Goal: Check status

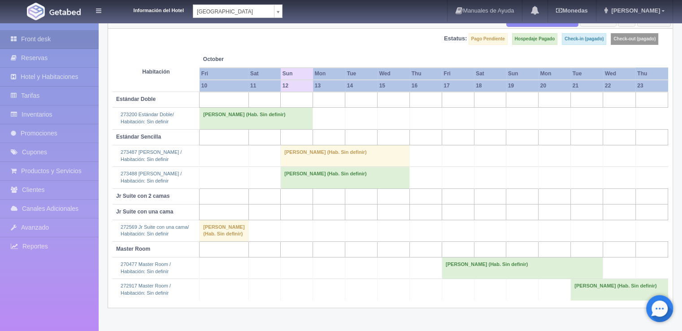
scroll to position [90, 0]
click at [292, 147] on td "[PERSON_NAME] (Hab. Sin definir)" at bounding box center [344, 156] width 129 height 22
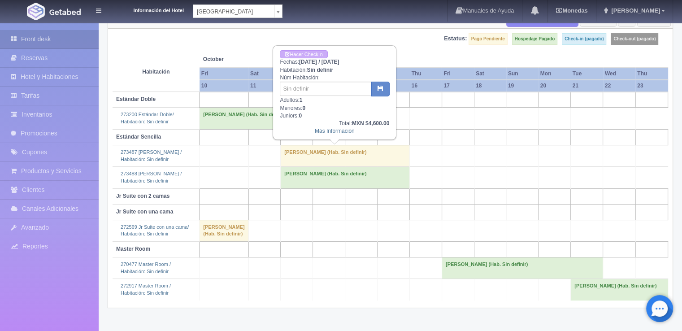
click at [299, 153] on td "[PERSON_NAME] (Hab. Sin definir)" at bounding box center [344, 156] width 129 height 22
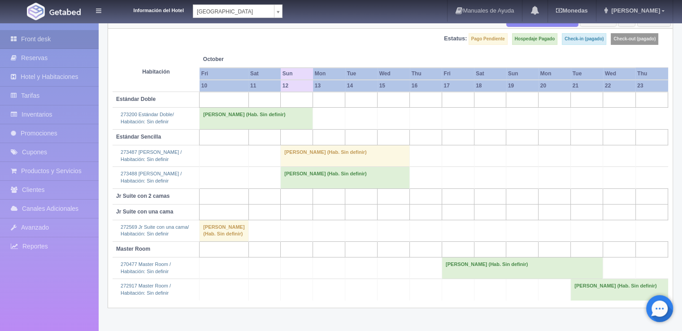
click at [292, 174] on td "[PERSON_NAME] (Hab. Sin definir)" at bounding box center [344, 178] width 129 height 22
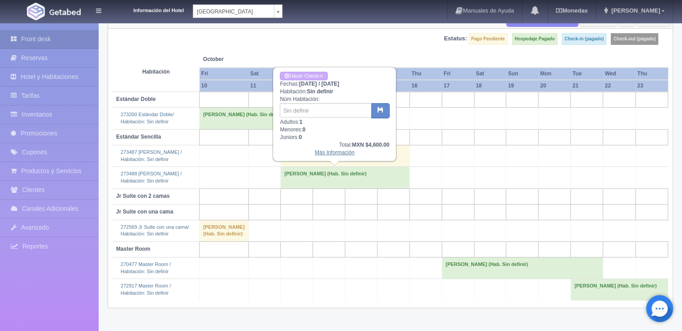
click at [335, 150] on link "Más Información" at bounding box center [335, 152] width 40 height 6
click at [332, 154] on link "Más Información" at bounding box center [335, 152] width 40 height 6
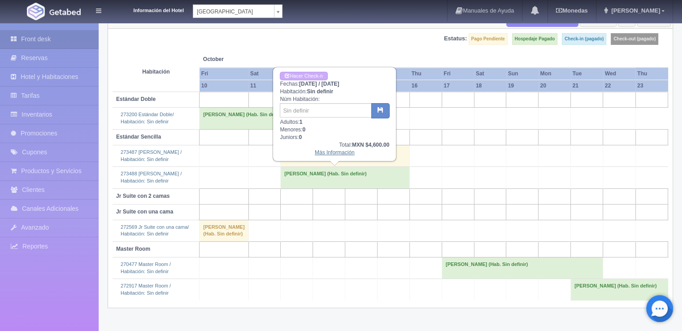
click at [332, 154] on link "Más Información" at bounding box center [335, 152] width 40 height 6
click at [315, 177] on td "[PERSON_NAME] (Hab. Sin definir)" at bounding box center [344, 178] width 129 height 22
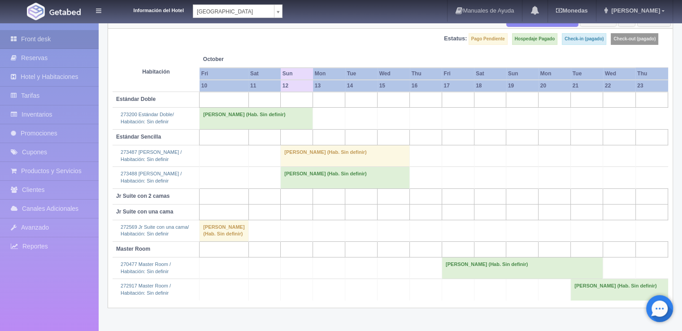
click at [306, 155] on td "[PERSON_NAME] (Hab. Sin definir)" at bounding box center [344, 156] width 129 height 22
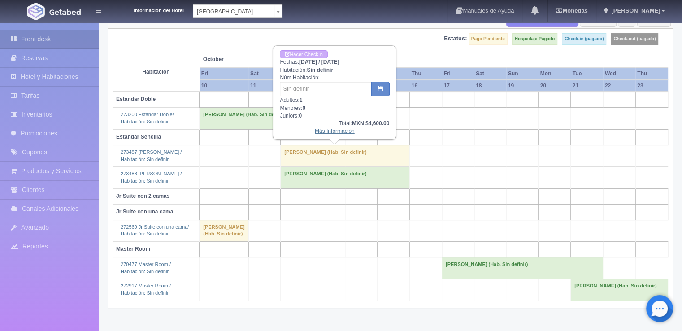
click at [330, 129] on link "Más Información" at bounding box center [335, 131] width 40 height 6
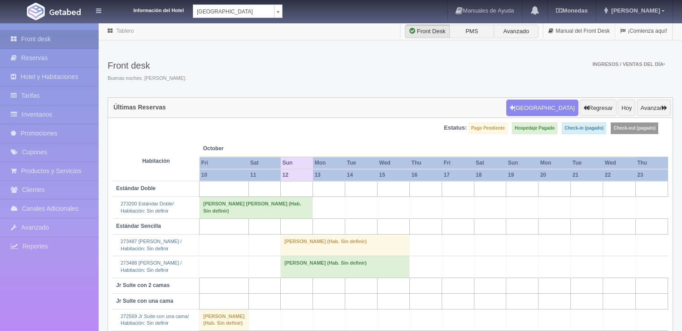
scroll to position [90, 0]
